Goal: Information Seeking & Learning: Learn about a topic

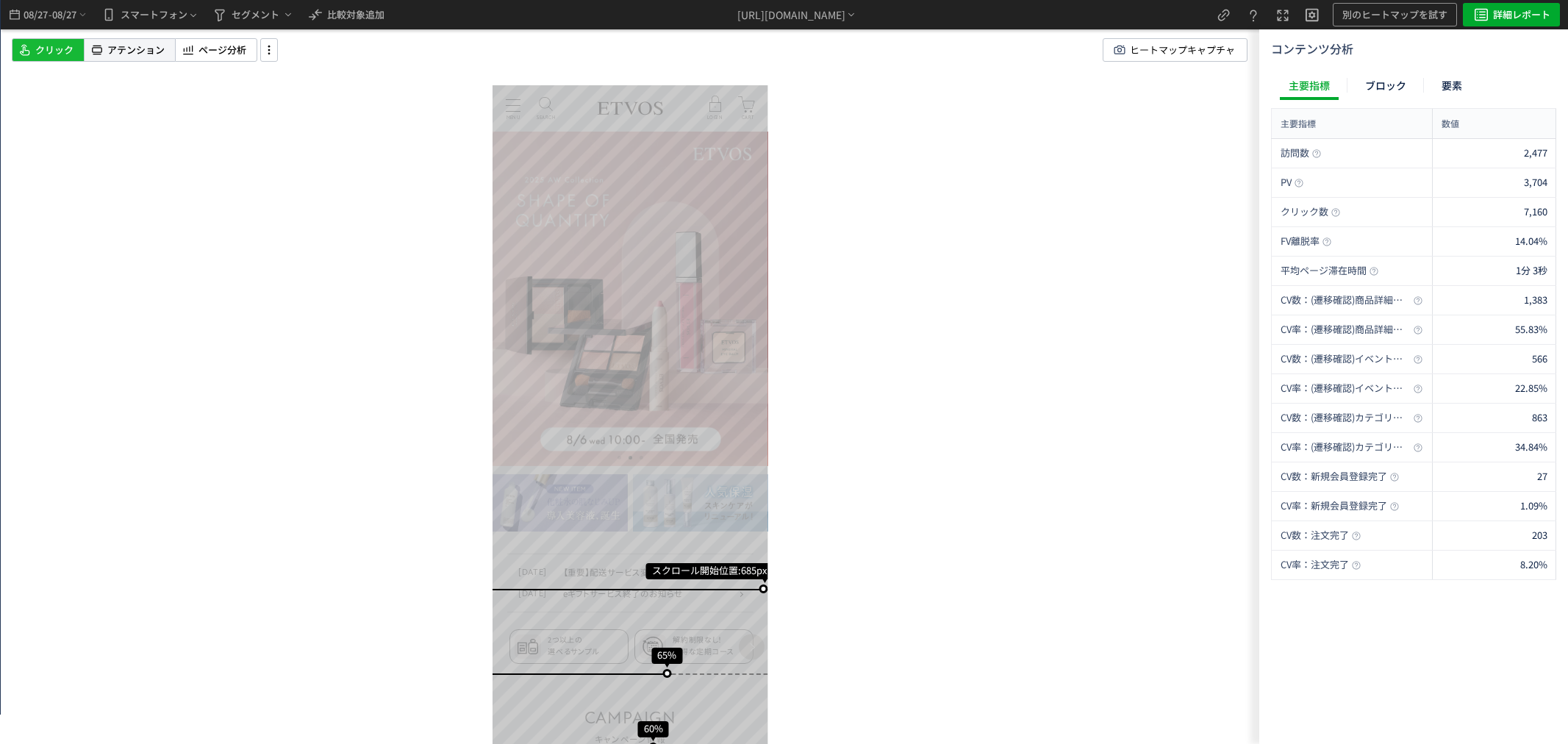
click at [143, 44] on span "アテンション" at bounding box center [136, 51] width 58 height 14
click at [206, 49] on span "ページ分析" at bounding box center [222, 51] width 48 height 14
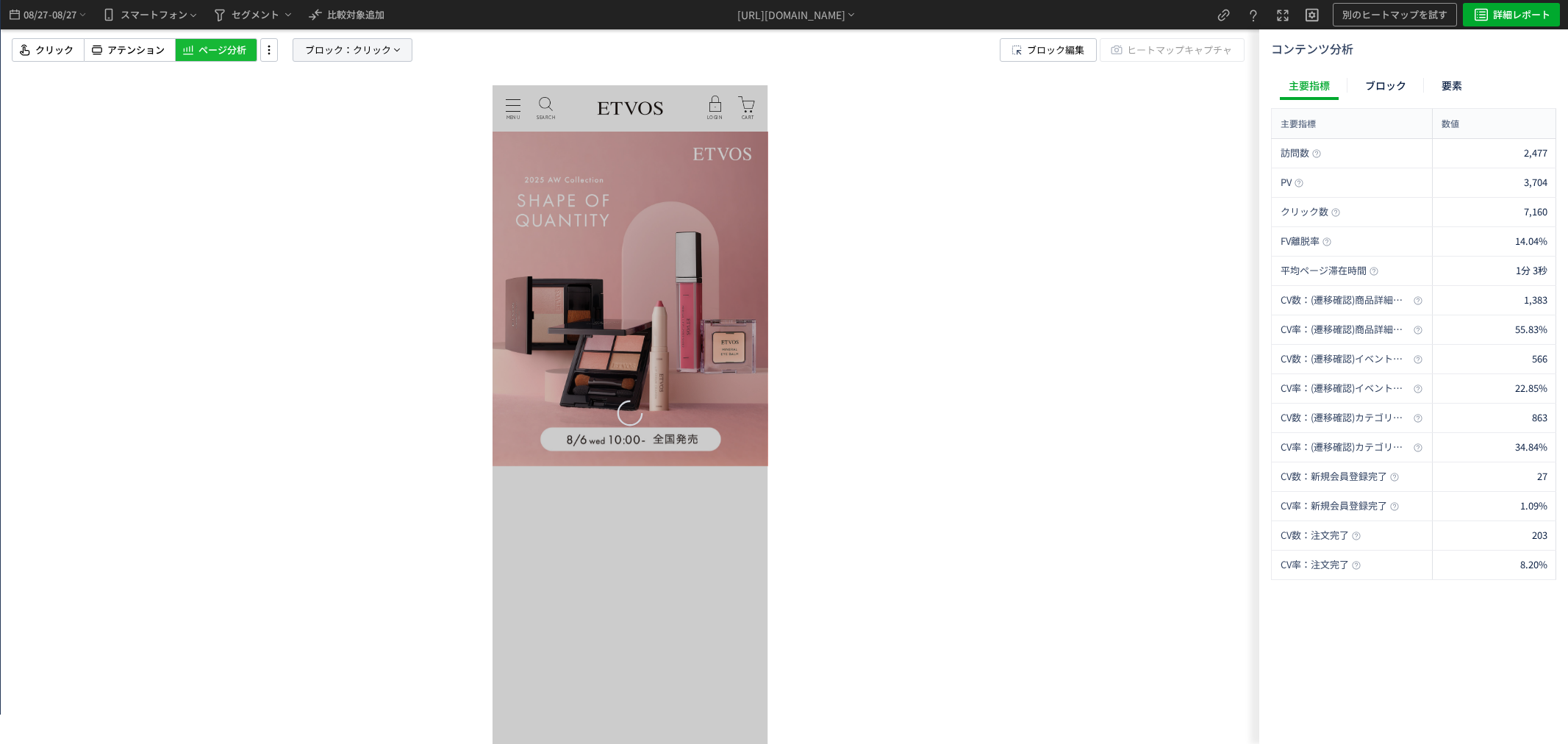
click at [344, 49] on span "ブロック：" at bounding box center [329, 50] width 48 height 22
click at [298, 120] on span "要素" at bounding box center [300, 127] width 22 height 14
click at [328, 180] on span "クリック" at bounding box center [311, 178] width 38 height 14
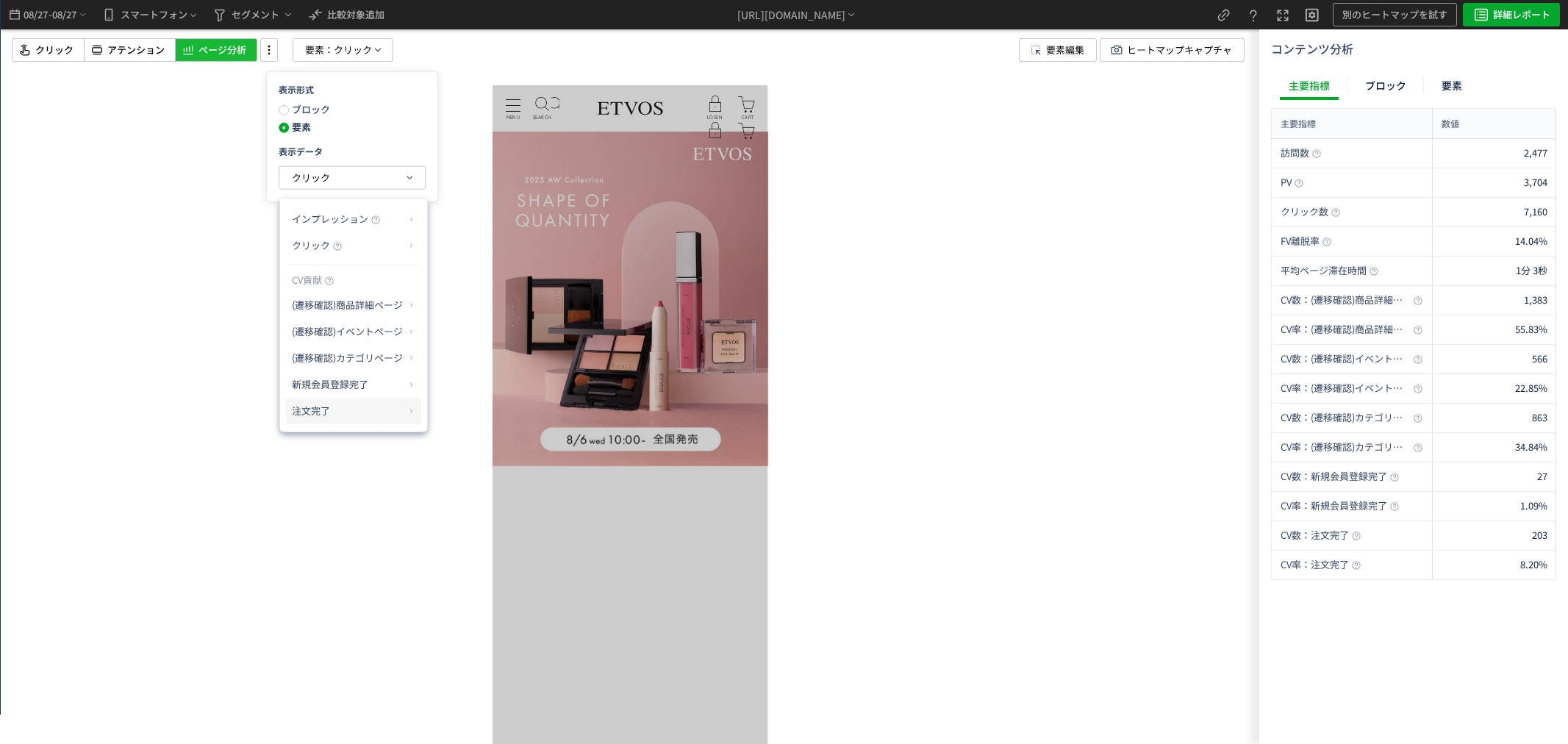
click at [356, 421] on p "注文完了" at bounding box center [348, 411] width 112 height 25
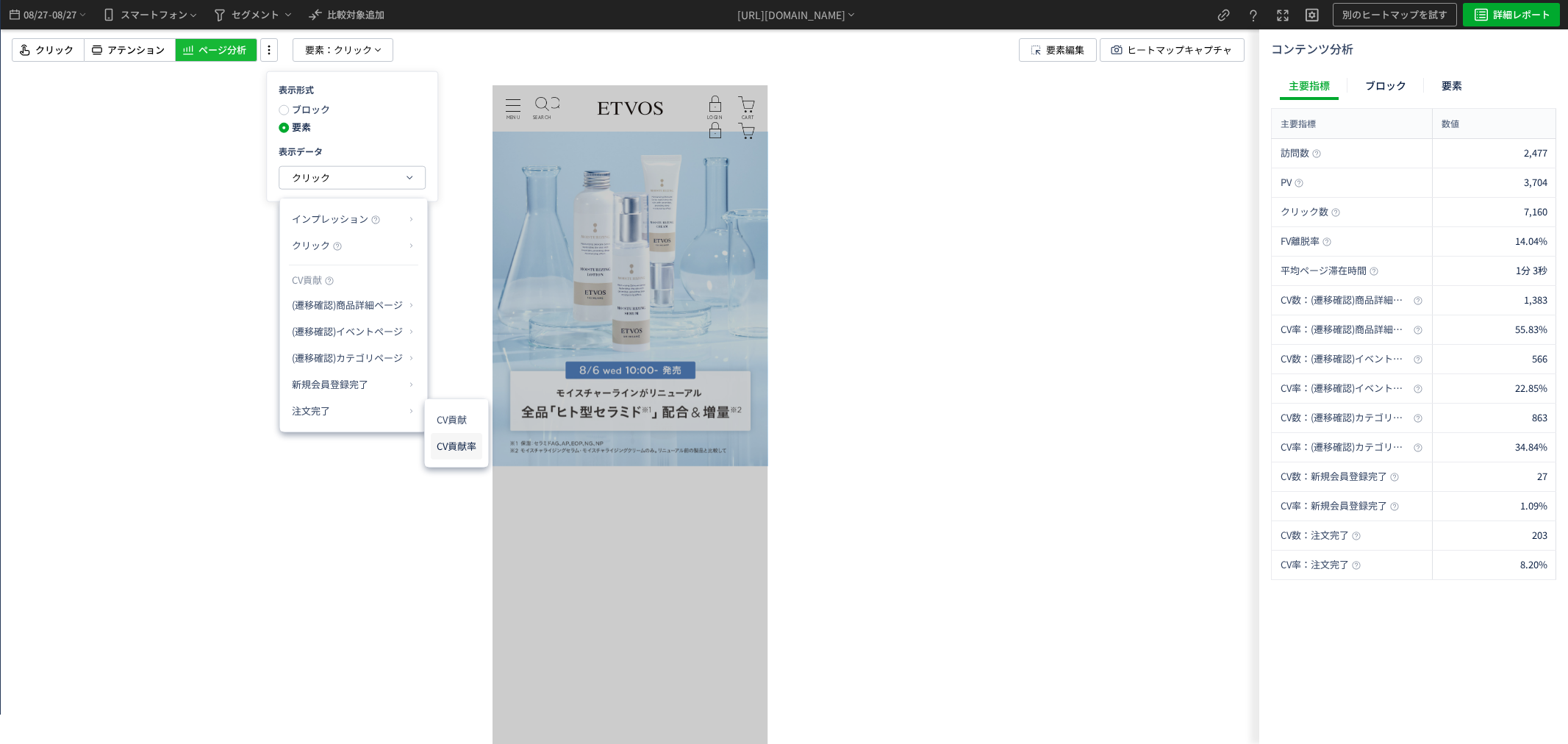
click at [439, 451] on li "CV貢献率" at bounding box center [456, 446] width 51 height 26
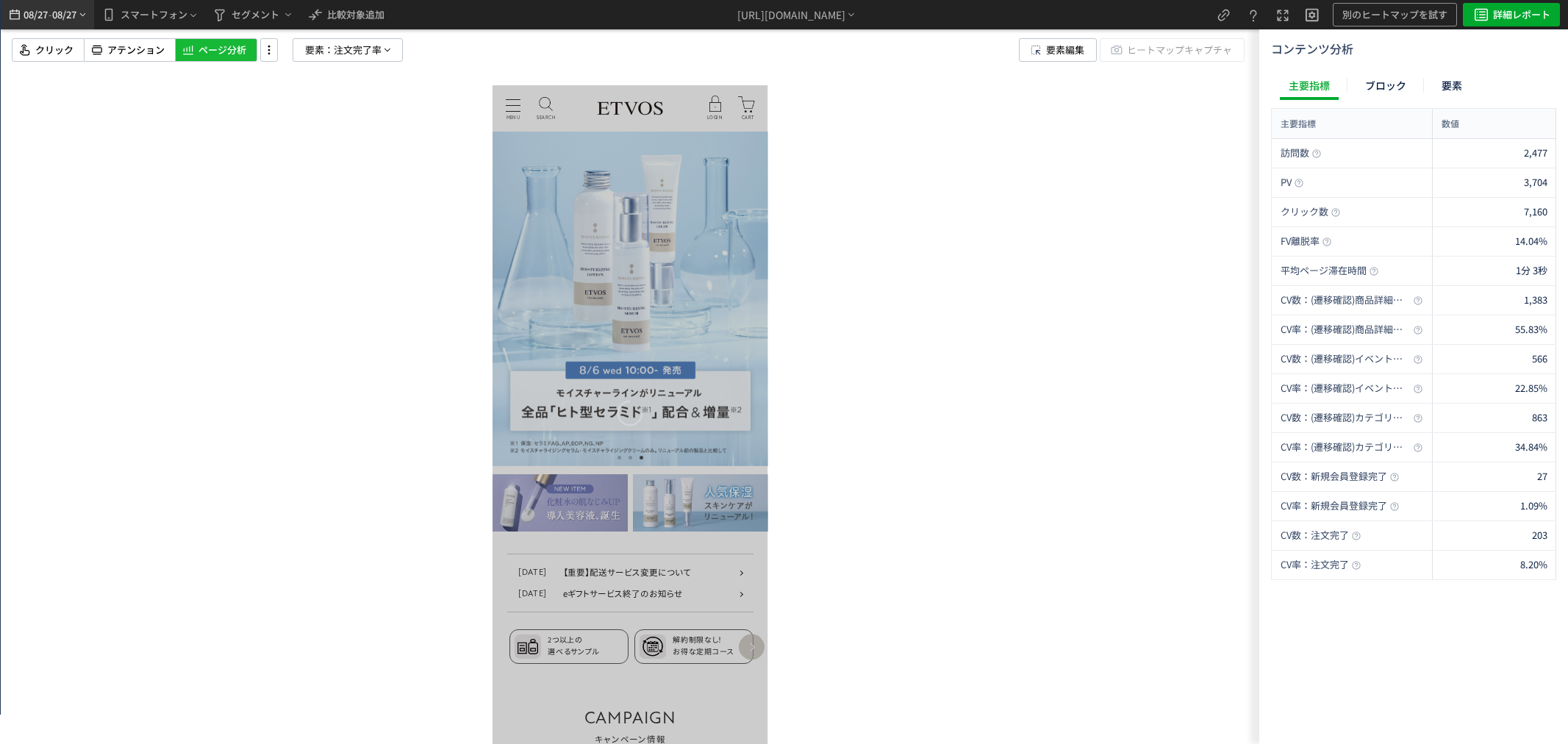
click at [58, 16] on span "08/27" at bounding box center [65, 15] width 25 height 30
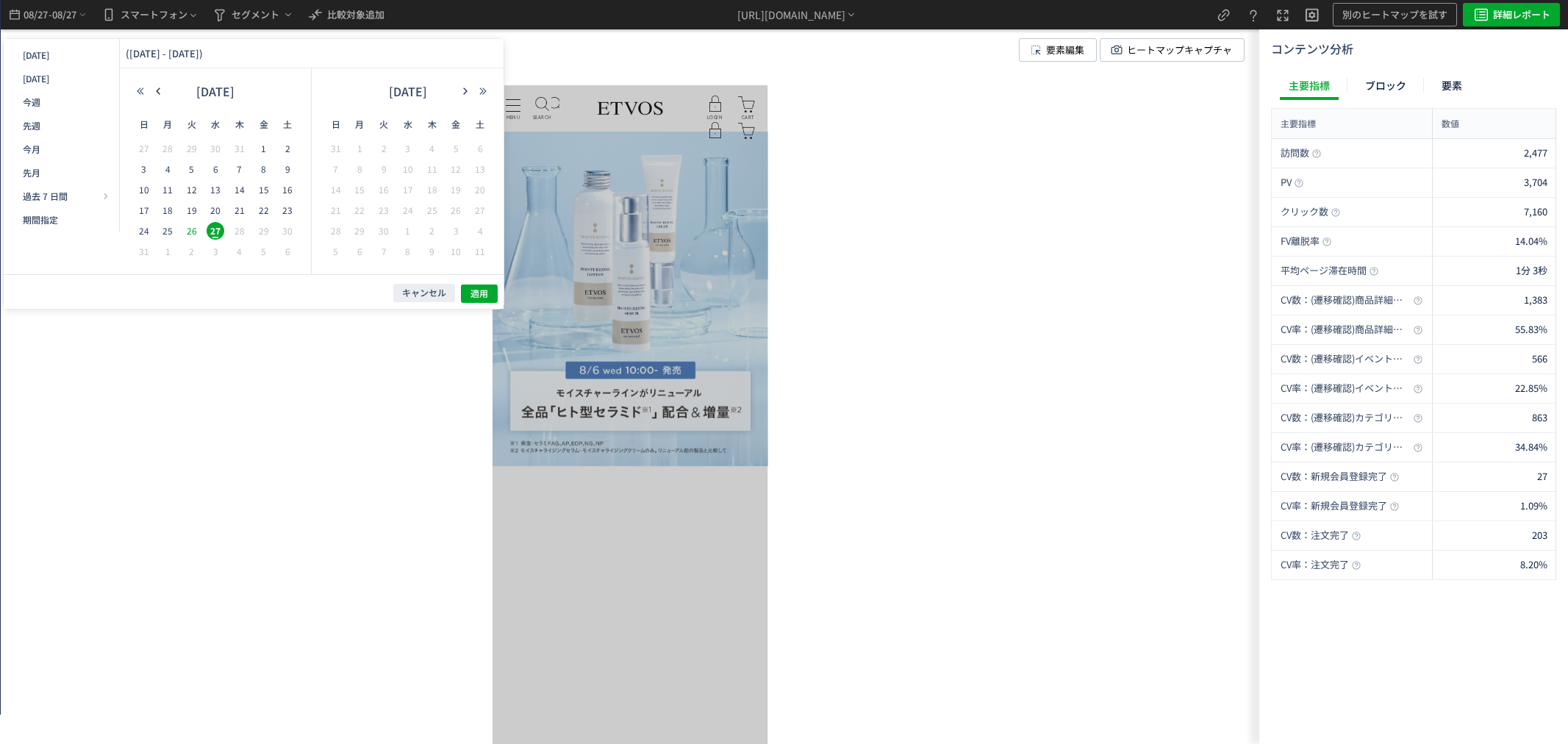
click at [193, 232] on span "26" at bounding box center [192, 231] width 18 height 18
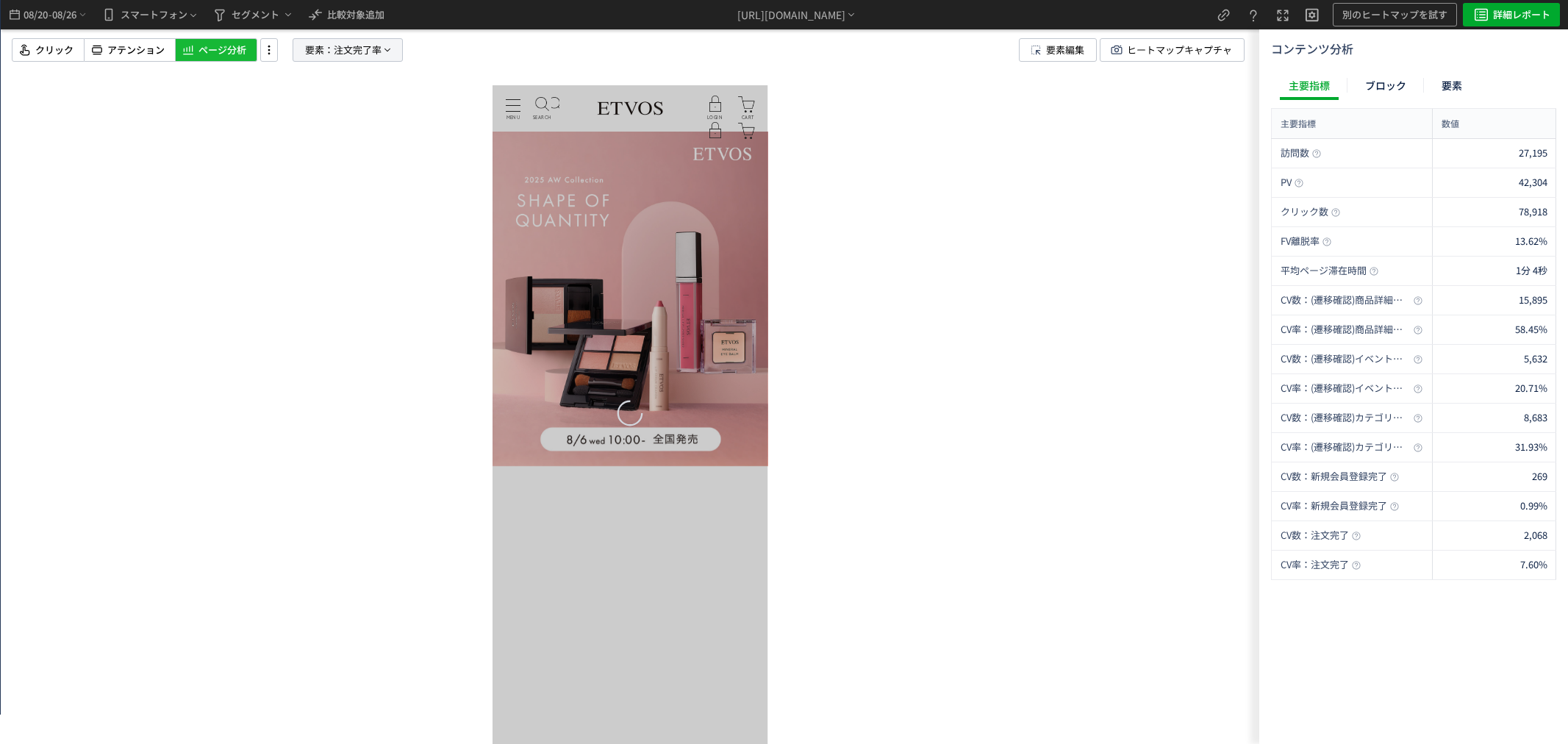
click at [389, 51] on icon at bounding box center [387, 50] width 12 height 12
click at [361, 178] on button "注文完了率" at bounding box center [348, 178] width 146 height 22
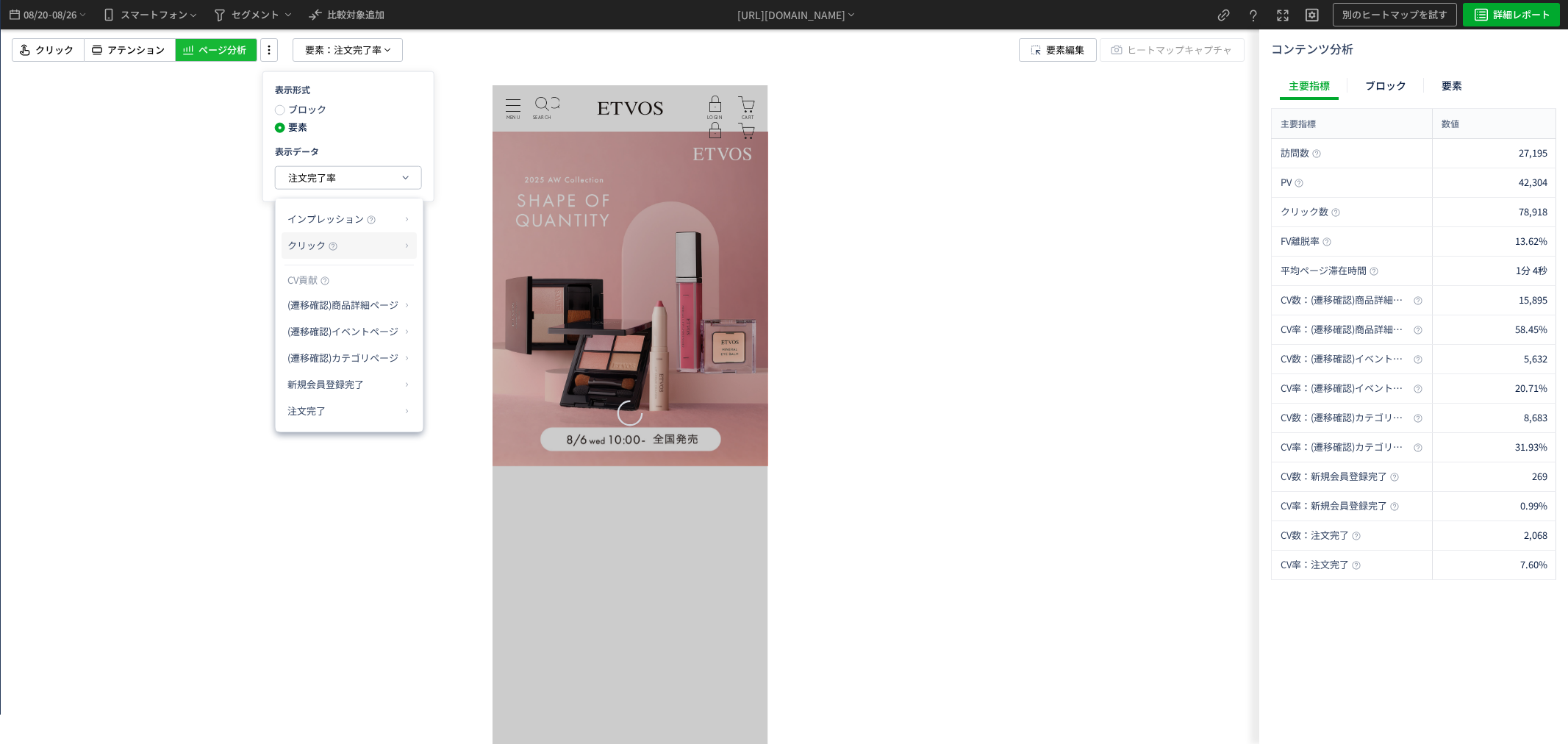
click at [357, 244] on p "クリック" at bounding box center [344, 245] width 112 height 25
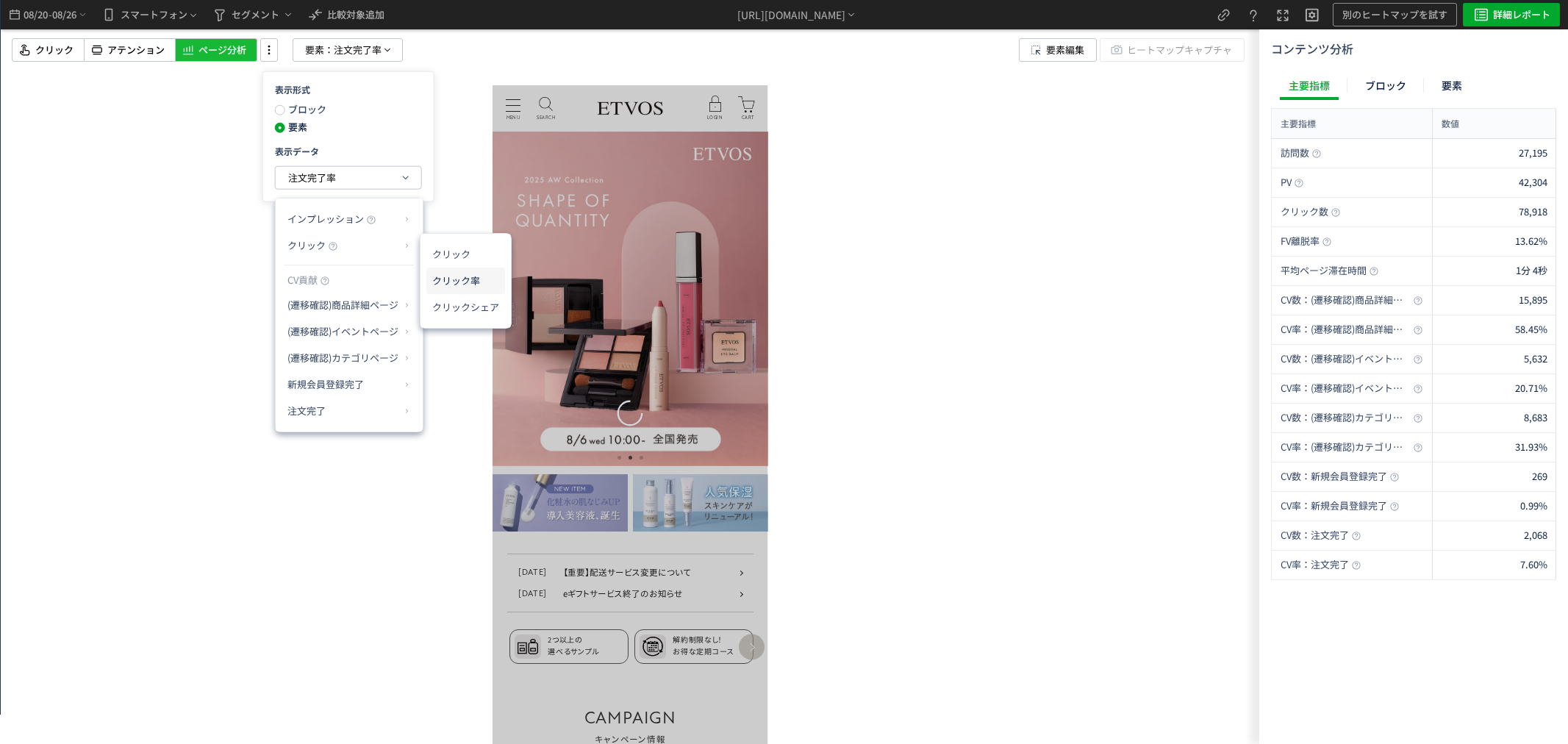
click at [474, 281] on li "クリック率" at bounding box center [465, 280] width 79 height 26
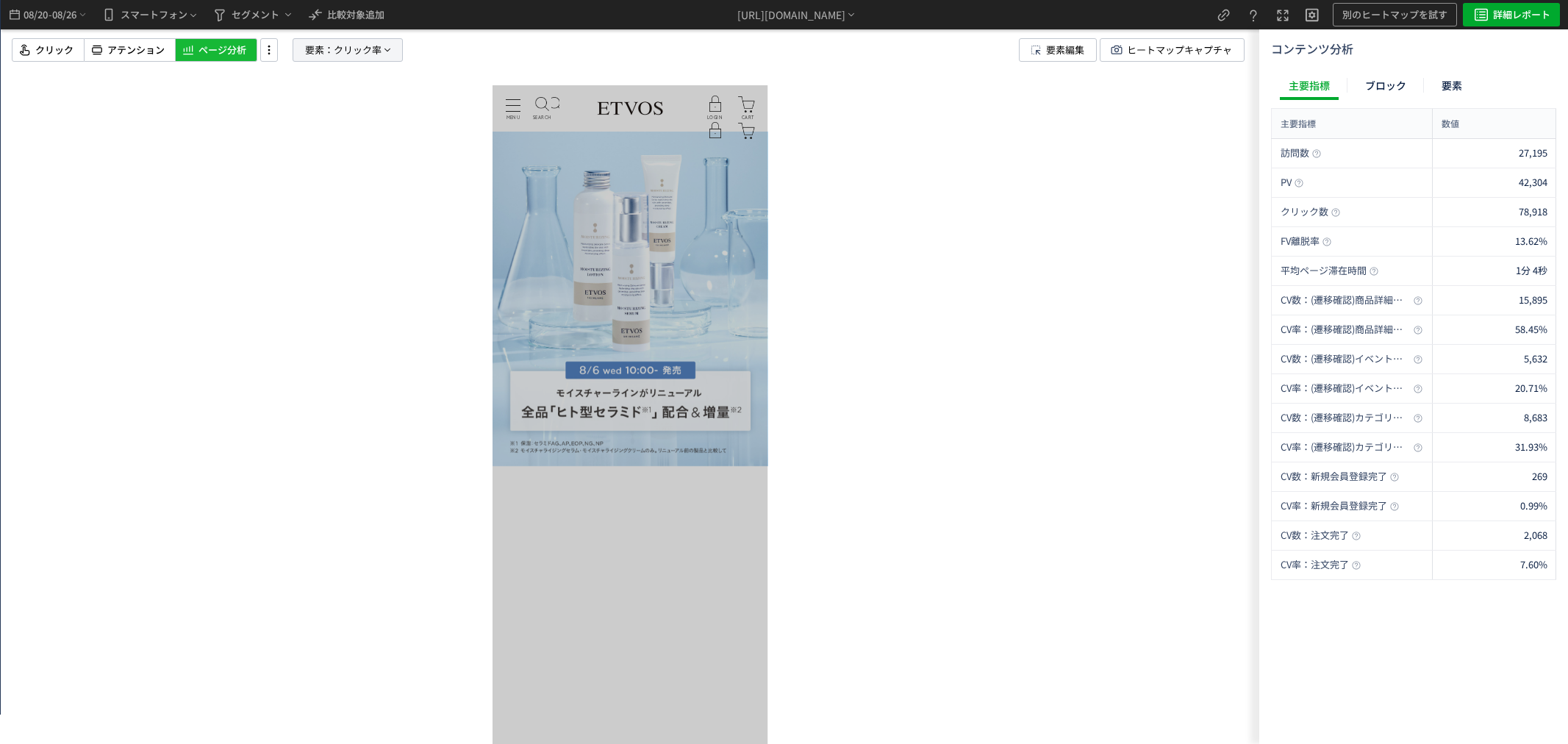
click at [294, 46] on p "要素： [PERSON_NAME]率" at bounding box center [348, 50] width 111 height 23
click at [331, 177] on span "クリック率" at bounding box center [312, 178] width 48 height 14
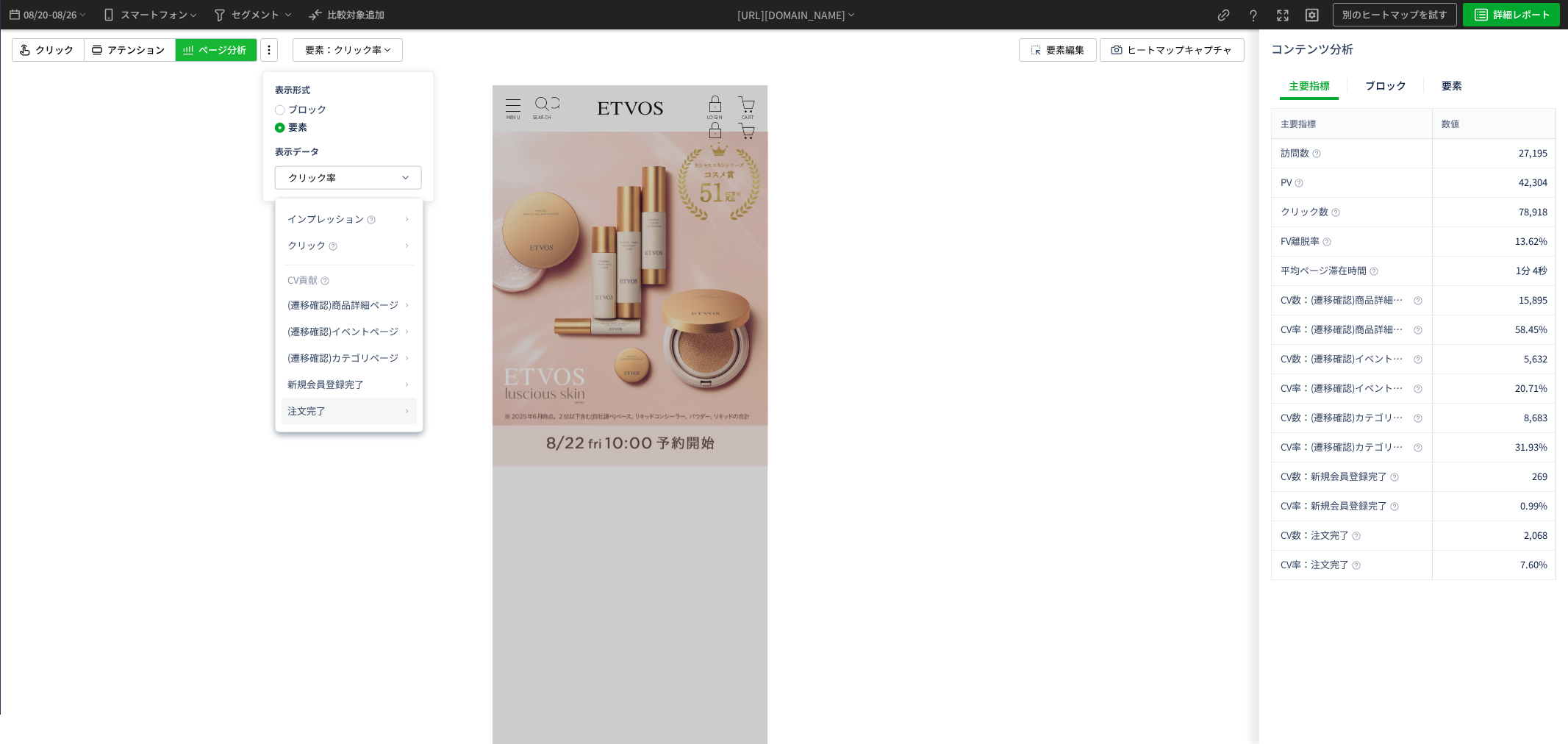
click at [351, 415] on p "注文完了" at bounding box center [344, 411] width 112 height 25
click at [466, 444] on li "CV貢献率" at bounding box center [452, 446] width 51 height 26
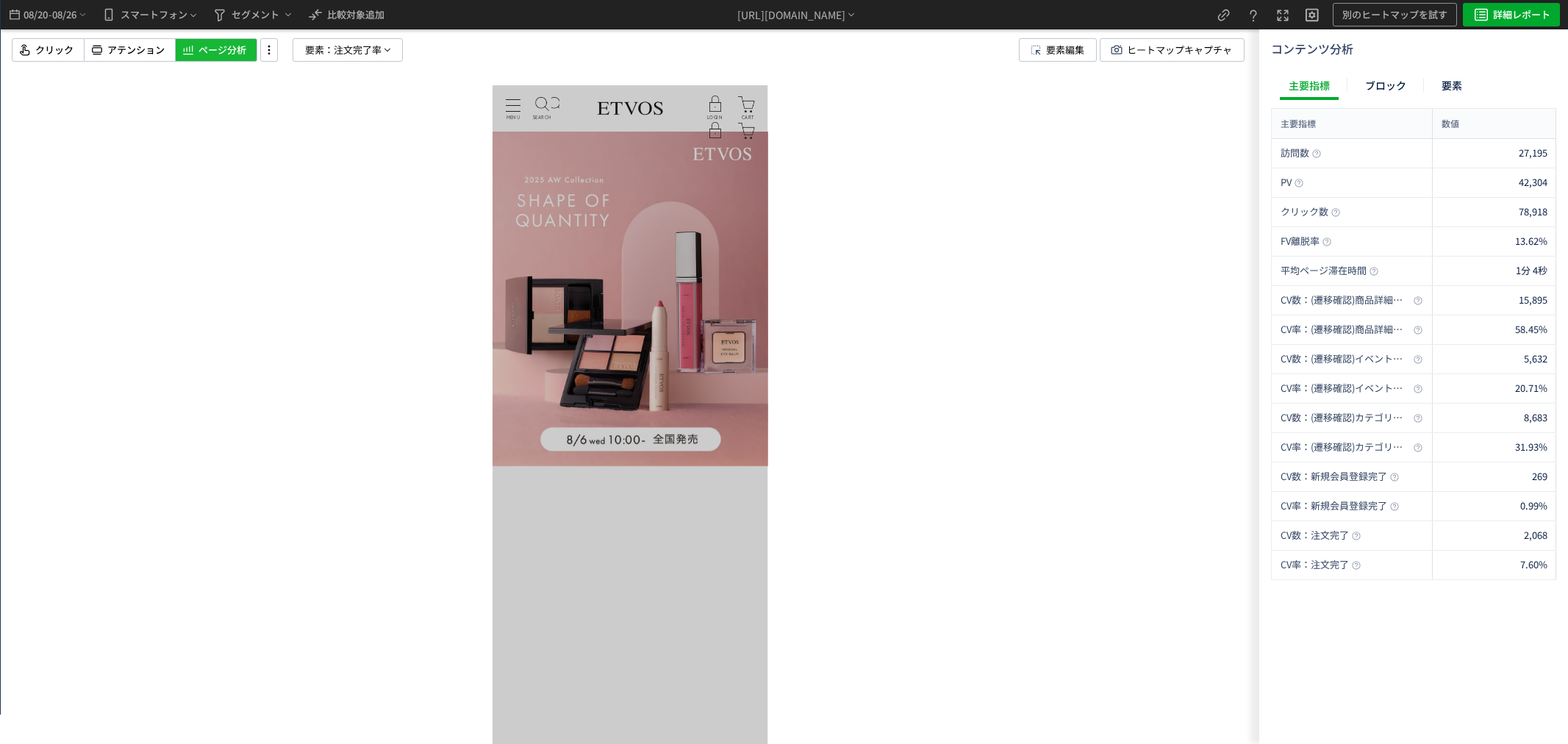
click at [317, 63] on div at bounding box center [629, 372] width 1258 height 744
click at [325, 55] on span "要素：" at bounding box center [319, 50] width 29 height 22
click at [329, 163] on div "表示形式 ブロック 要素 表示データ 注文完了率" at bounding box center [348, 137] width 172 height 131
click at [333, 179] on span "注文完了率" at bounding box center [312, 178] width 48 height 14
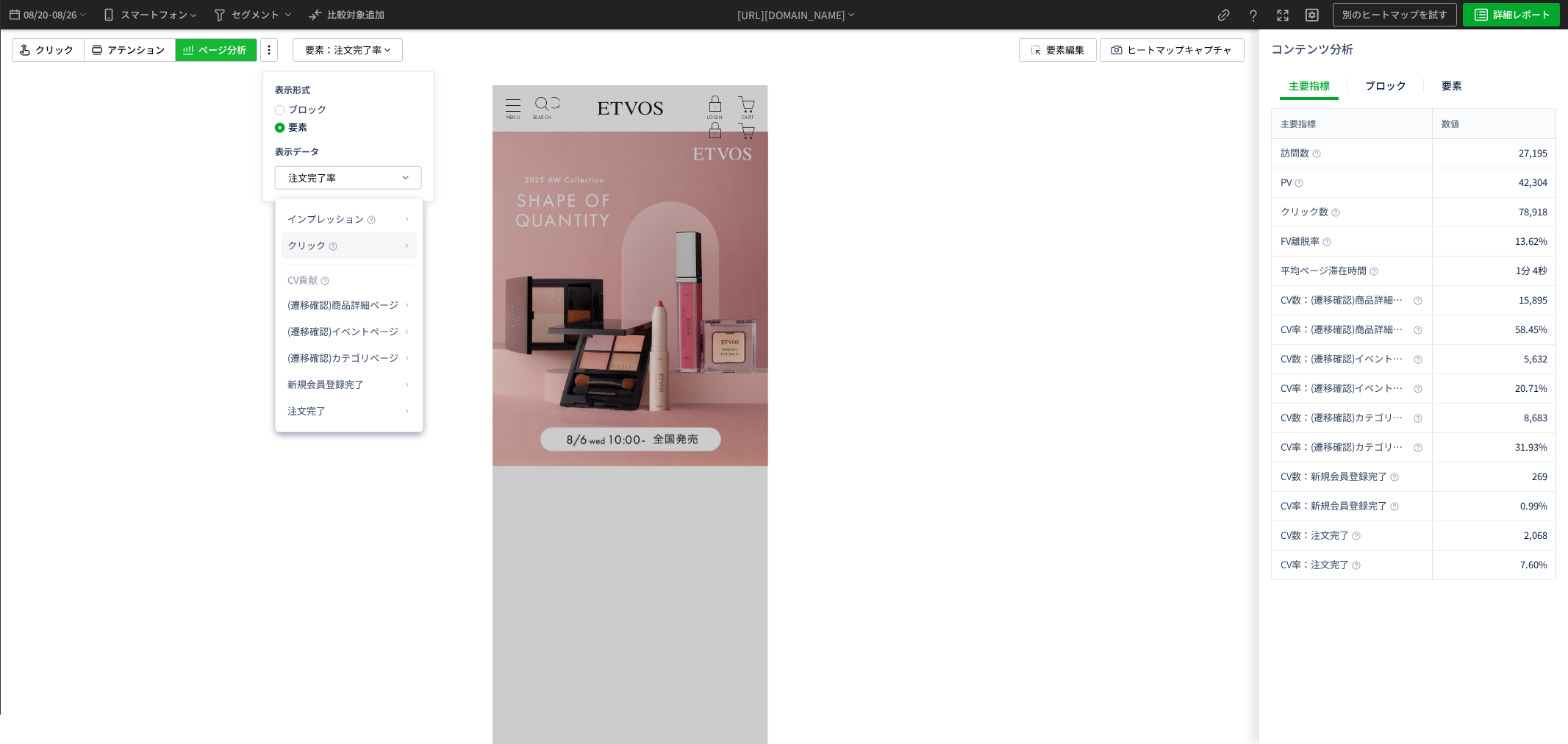
click at [333, 251] on icon at bounding box center [333, 245] width 9 height 9
click at [443, 283] on li "クリック率" at bounding box center [465, 280] width 79 height 26
